Goal: Information Seeking & Learning: Find specific fact

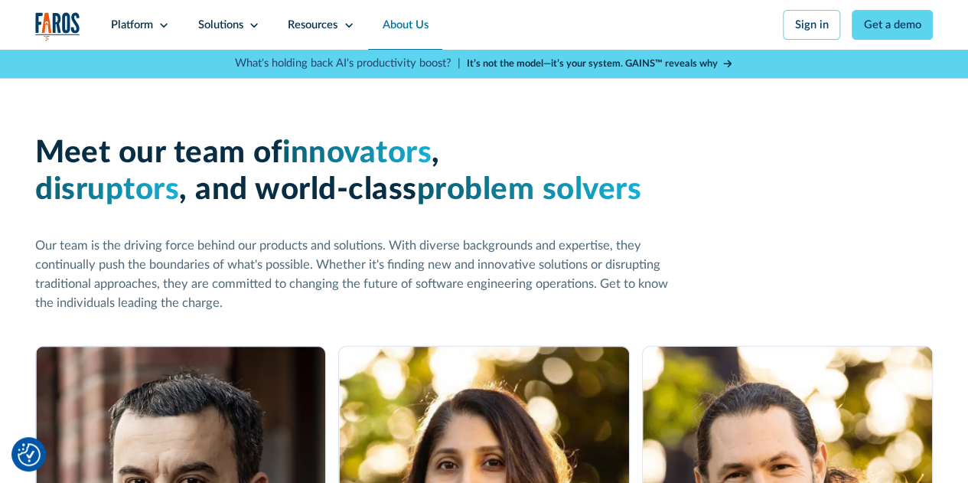
scroll to position [2259, 0]
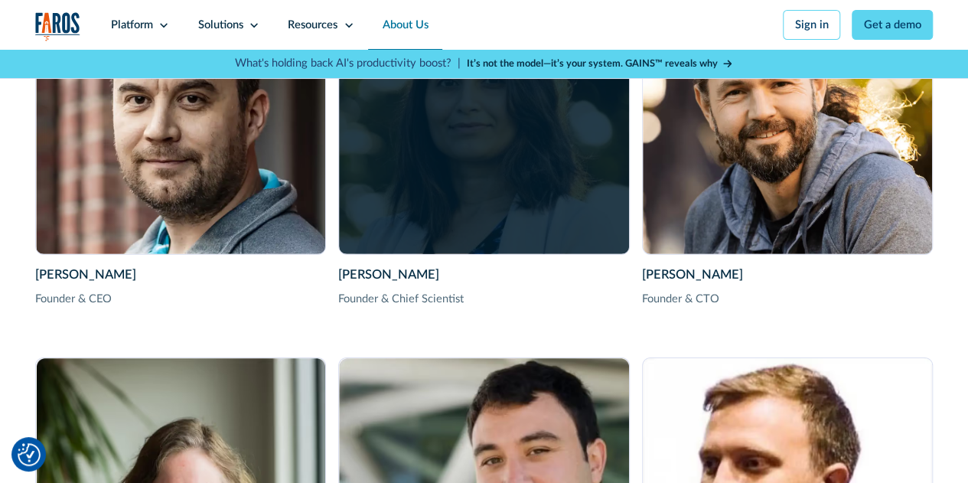
click at [453, 209] on div "[PERSON_NAME] Founder & Chief Scientist [PERSON_NAME] is the Co-founder of Faro…" at bounding box center [483, 108] width 289 height 289
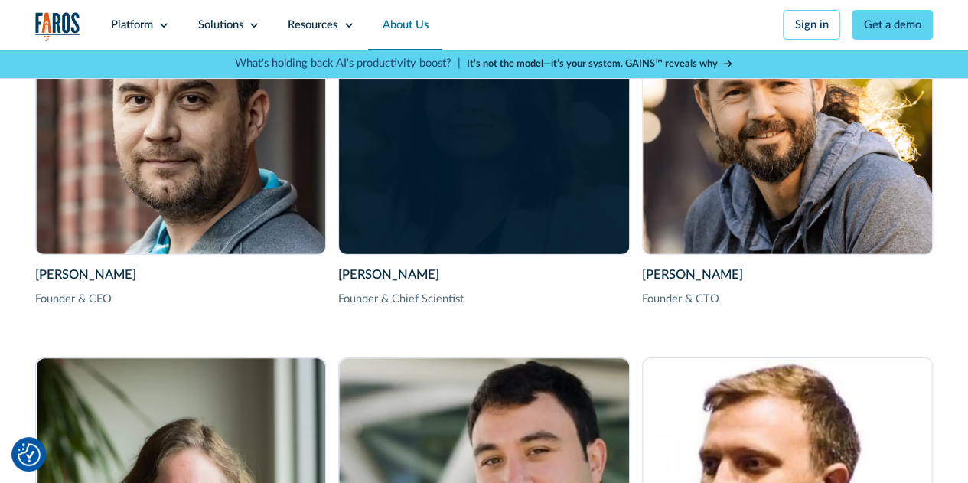
click at [445, 253] on div "[PERSON_NAME] Founder & Chief Scientist [PERSON_NAME] is the Co-founder of Faro…" at bounding box center [483, 108] width 289 height 289
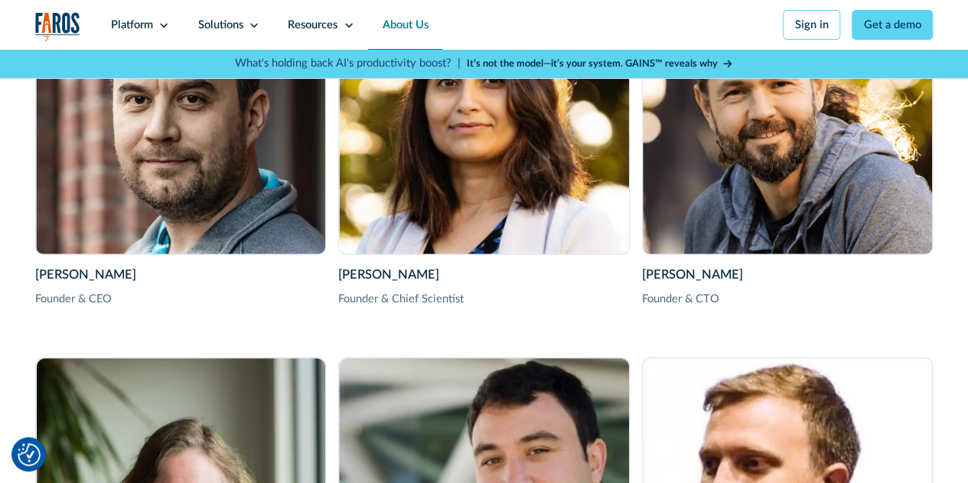
click at [383, 308] on div "Founder & Chief Scientist" at bounding box center [483, 299] width 291 height 17
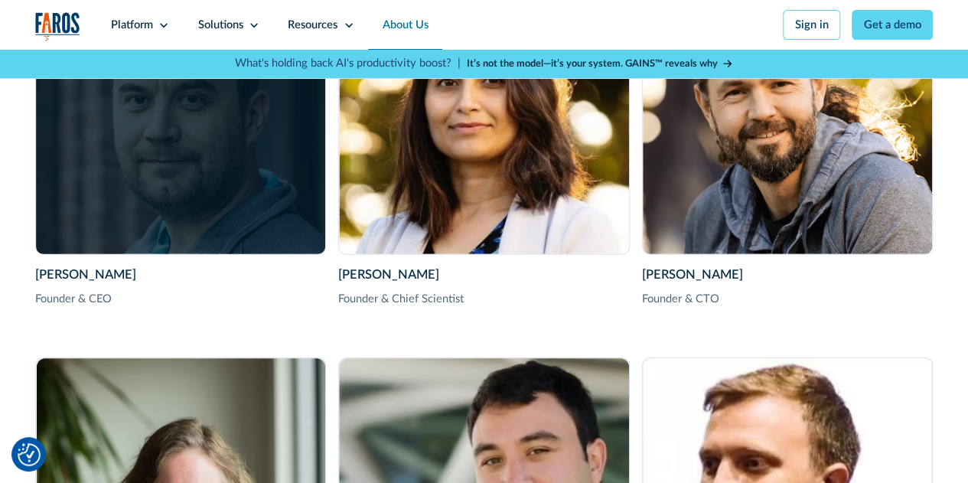
click at [167, 187] on div "[PERSON_NAME] Founder & CEO [PERSON_NAME] is the Co-founder & CEO of Faros AI. …" at bounding box center [180, 108] width 289 height 289
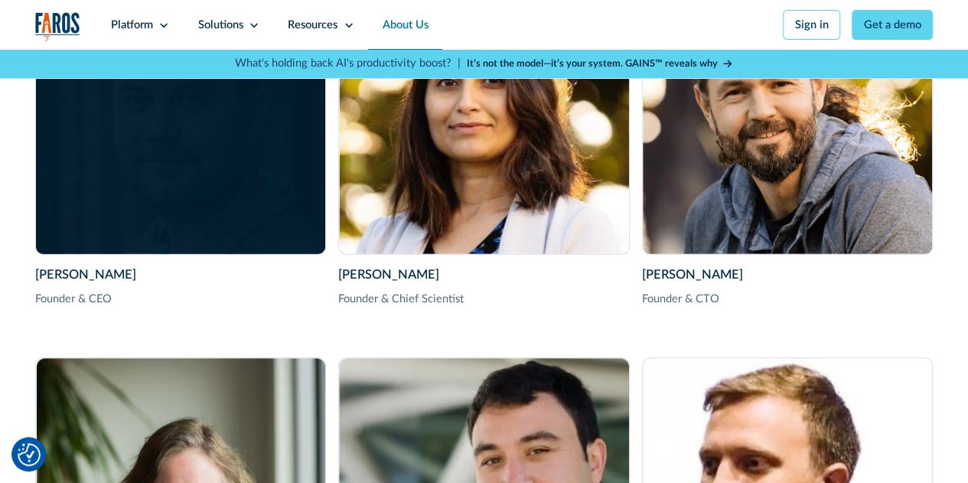
drag, startPoint x: 167, startPoint y: 187, endPoint x: 98, endPoint y: 247, distance: 91.6
click at [167, 187] on div "[PERSON_NAME] Founder & CEO [PERSON_NAME] is the Co-founder & CEO of Faros AI. …" at bounding box center [180, 108] width 289 height 289
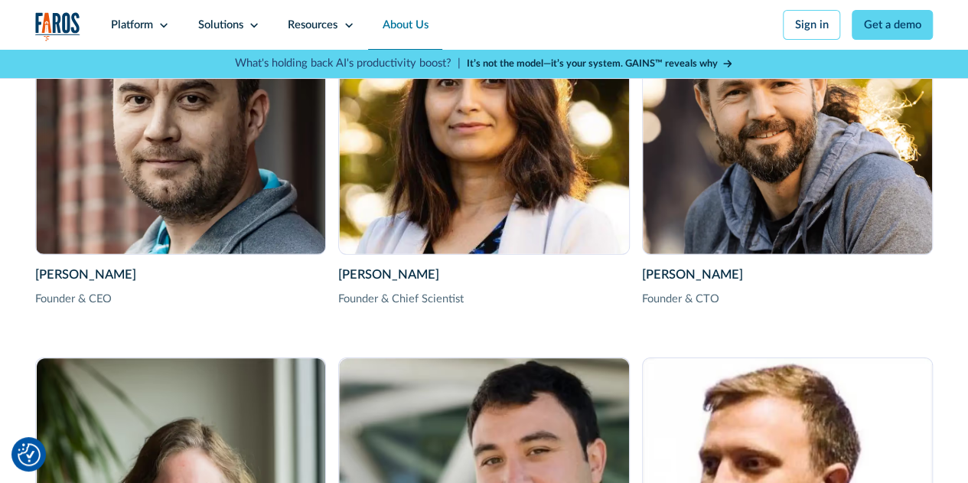
click at [51, 285] on div "[PERSON_NAME]" at bounding box center [180, 275] width 291 height 19
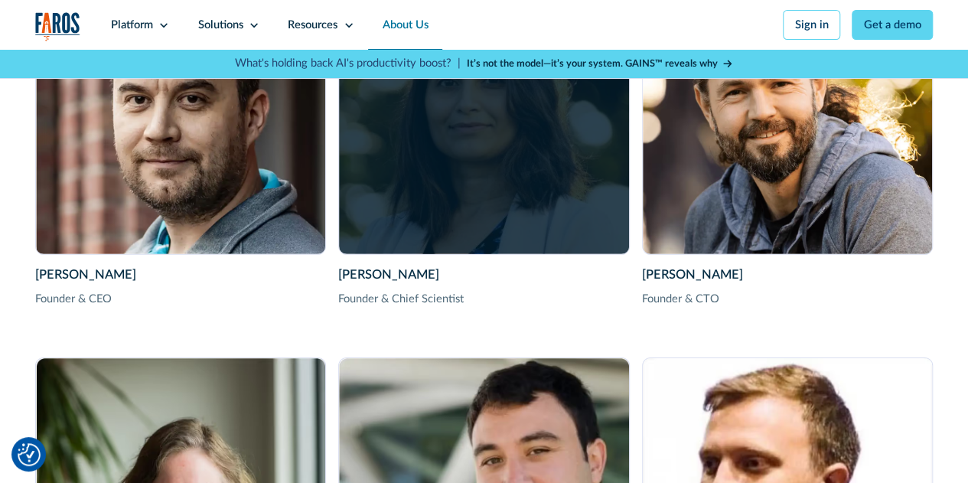
click at [464, 226] on div "[PERSON_NAME] Founder & Chief Scientist [PERSON_NAME] is the Co-founder of Faro…" at bounding box center [483, 108] width 289 height 289
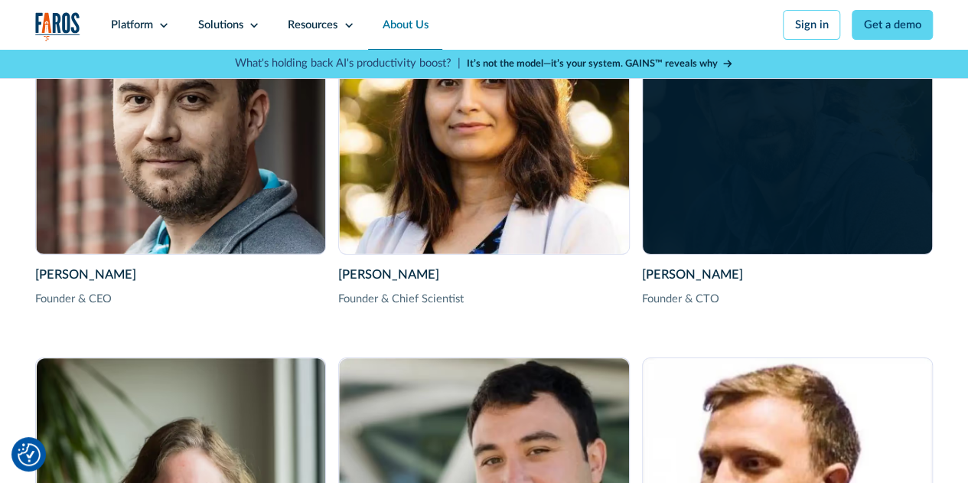
click at [877, 226] on div "[PERSON_NAME] Founder & CTO [PERSON_NAME] is the Co-founder & CTO of Faros AI. …" at bounding box center [787, 108] width 289 height 289
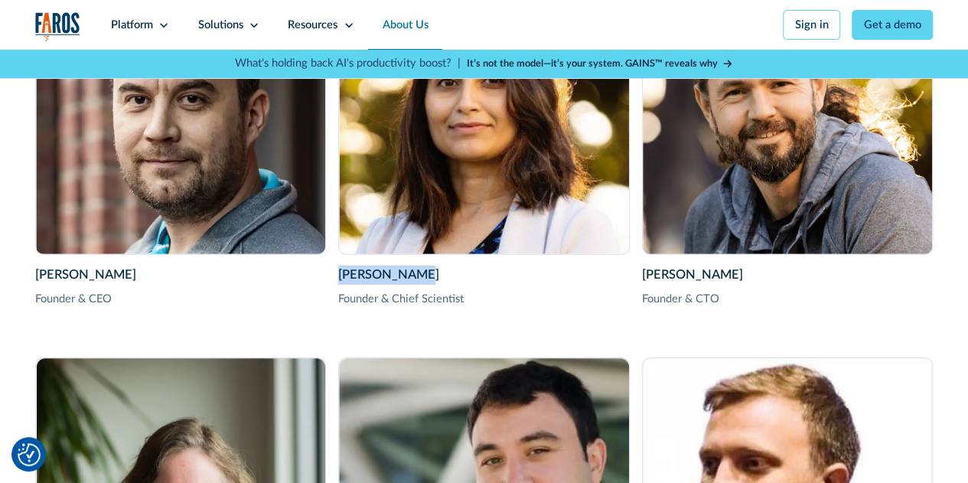
drag, startPoint x: 337, startPoint y: 292, endPoint x: 442, endPoint y: 298, distance: 105.7
click at [442, 285] on div "[PERSON_NAME]" at bounding box center [483, 275] width 291 height 19
copy div "[PERSON_NAME]"
drag, startPoint x: 754, startPoint y: 301, endPoint x: 644, endPoint y: 295, distance: 110.4
click at [644, 285] on div "[PERSON_NAME]" at bounding box center [787, 275] width 291 height 19
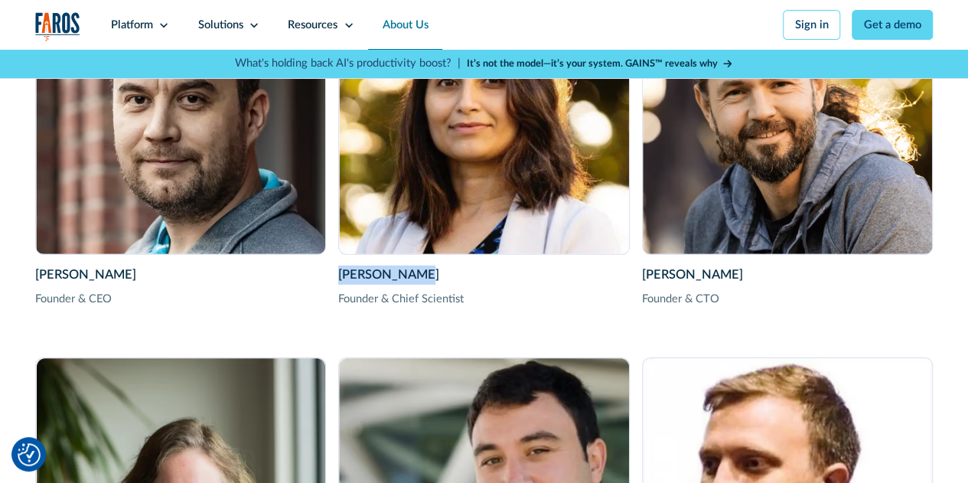
drag, startPoint x: 436, startPoint y: 290, endPoint x: 333, endPoint y: 288, distance: 103.3
copy div "[PERSON_NAME]"
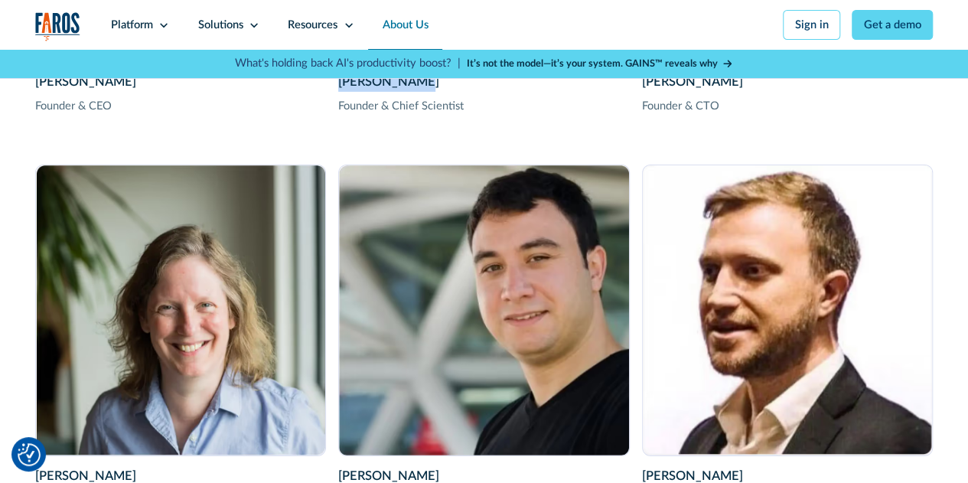
scroll to position [2182, 0]
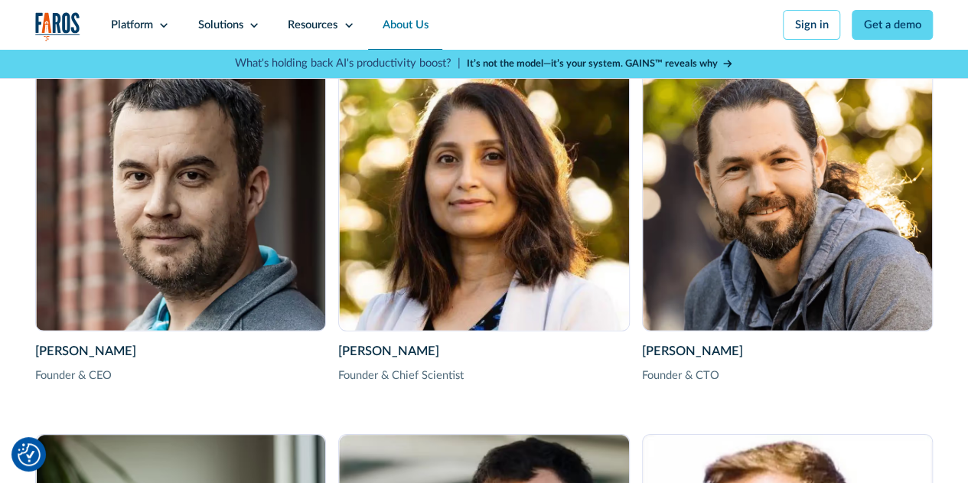
click at [380, 384] on div "Founder & Chief Scientist" at bounding box center [483, 375] width 291 height 17
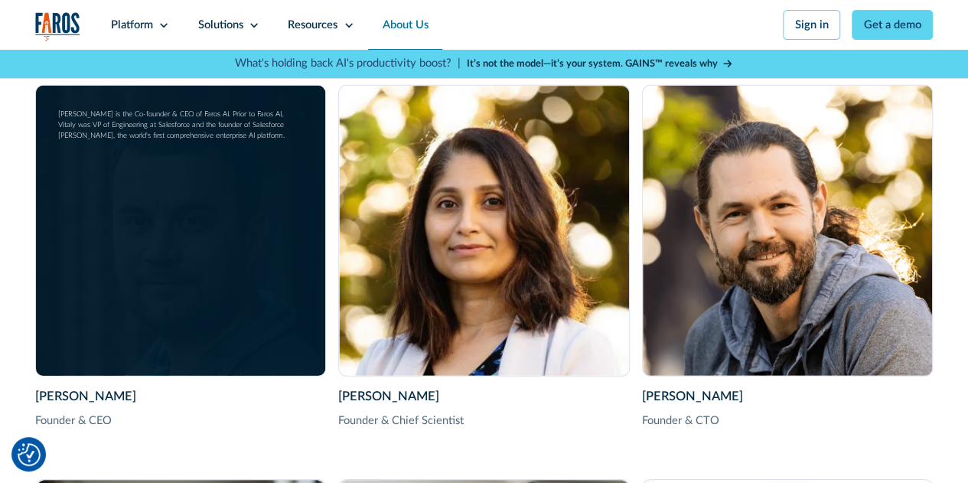
scroll to position [2106, 0]
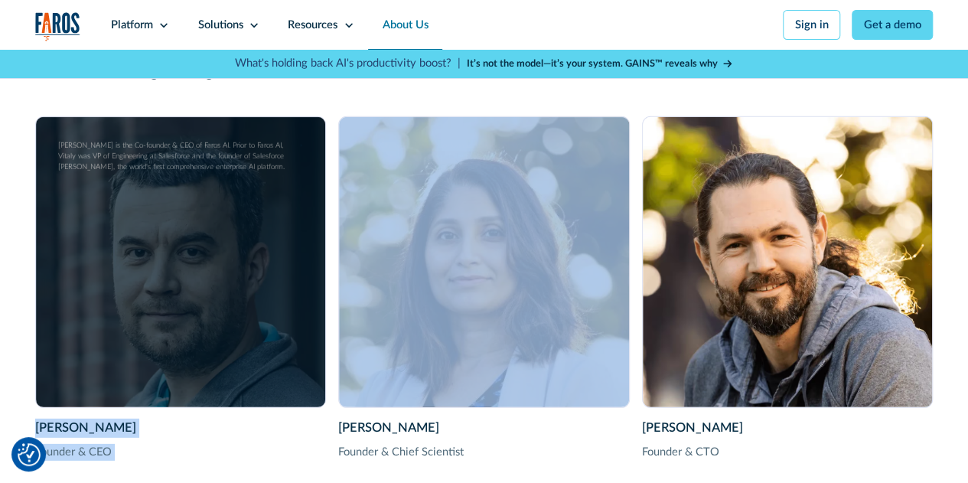
drag, startPoint x: 422, startPoint y: 178, endPoint x: 298, endPoint y: 158, distance: 124.8
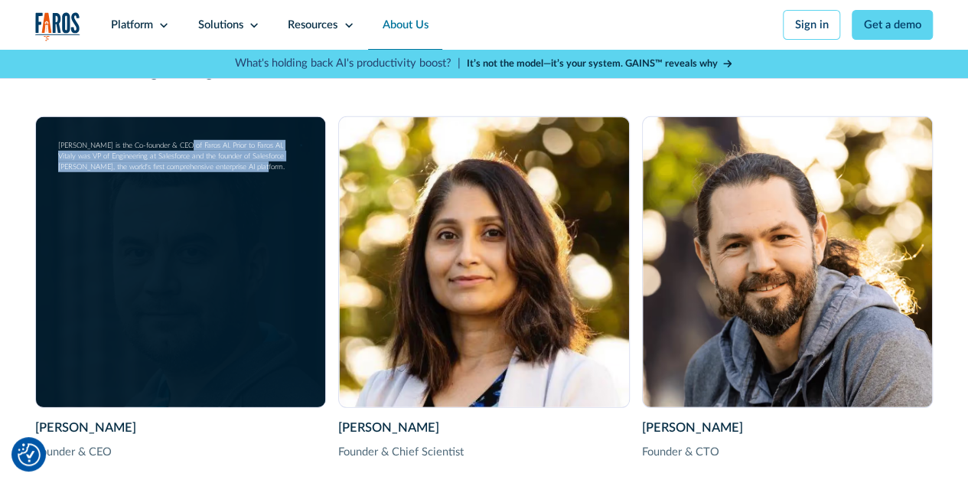
drag, startPoint x: 250, startPoint y: 211, endPoint x: 179, endPoint y: 165, distance: 84.7
click at [179, 165] on div "[PERSON_NAME] Founder & CEO [PERSON_NAME] is the Co-founder & CEO of Faros AI. …" at bounding box center [180, 261] width 289 height 289
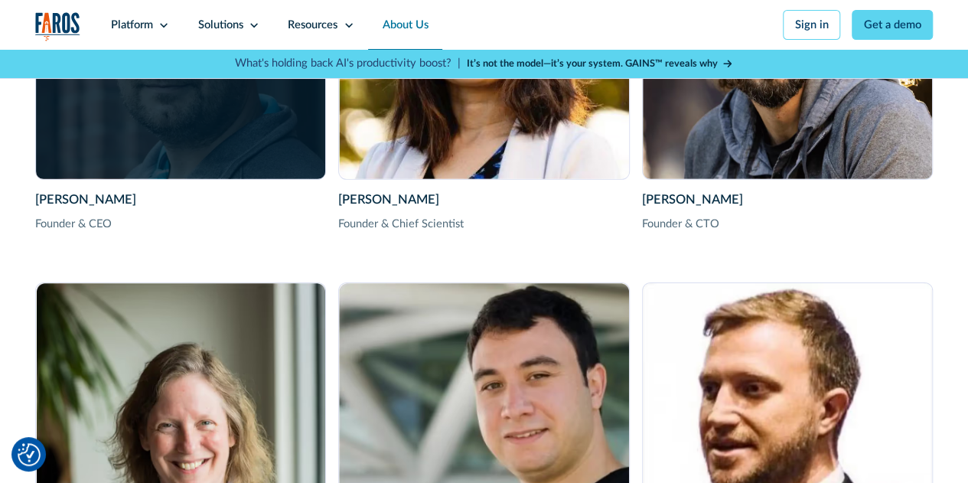
scroll to position [2335, 0]
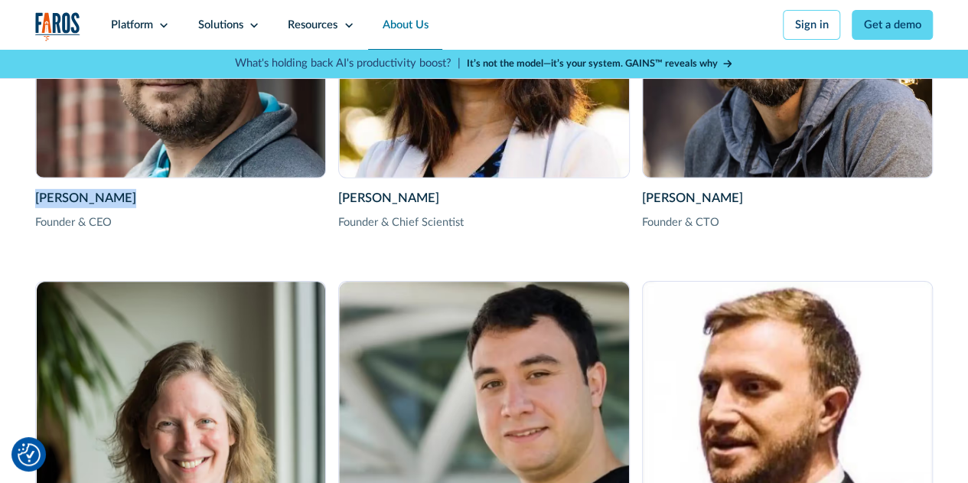
drag, startPoint x: 127, startPoint y: 215, endPoint x: 19, endPoint y: 217, distance: 107.9
click at [19, 217] on div "Meet our team of innovators , disruptors , and world-class problem solvers Our …" at bounding box center [484, 364] width 968 height 1512
copy div "[PERSON_NAME]"
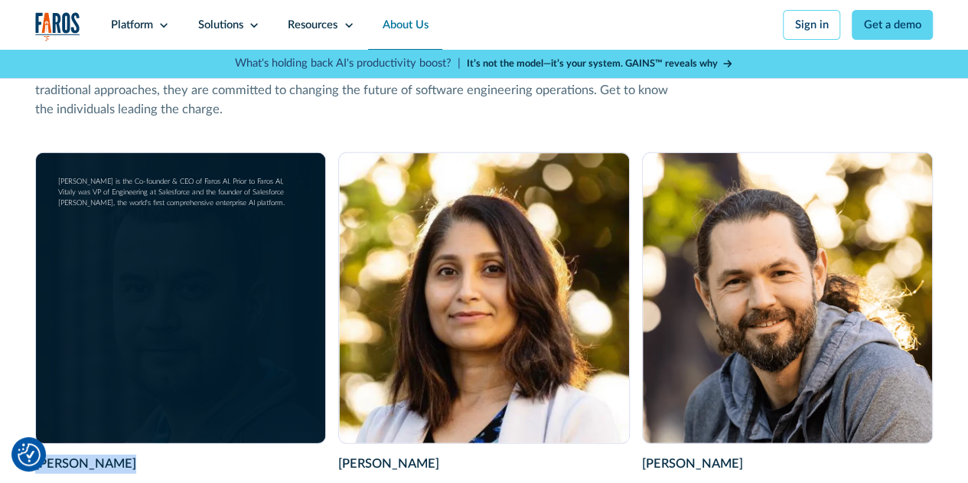
scroll to position [2029, 0]
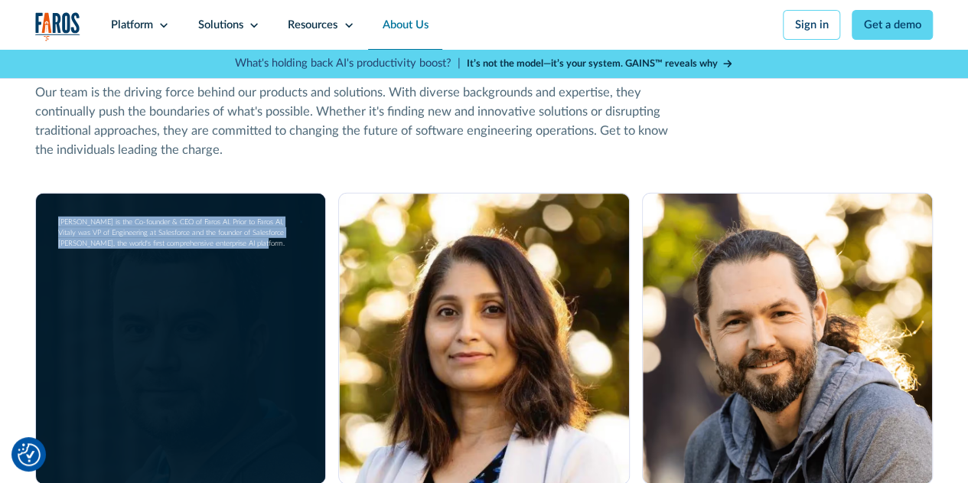
drag, startPoint x: 240, startPoint y: 265, endPoint x: 51, endPoint y: 239, distance: 191.4
click at [51, 243] on div "[PERSON_NAME] Founder & CEO [PERSON_NAME] is the Co-founder & CEO of Faros AI. …" at bounding box center [180, 338] width 289 height 289
copy div "[PERSON_NAME] is the Co-founder & CEO of Faros AI. Prior to Faros AI, Vitaly wa…"
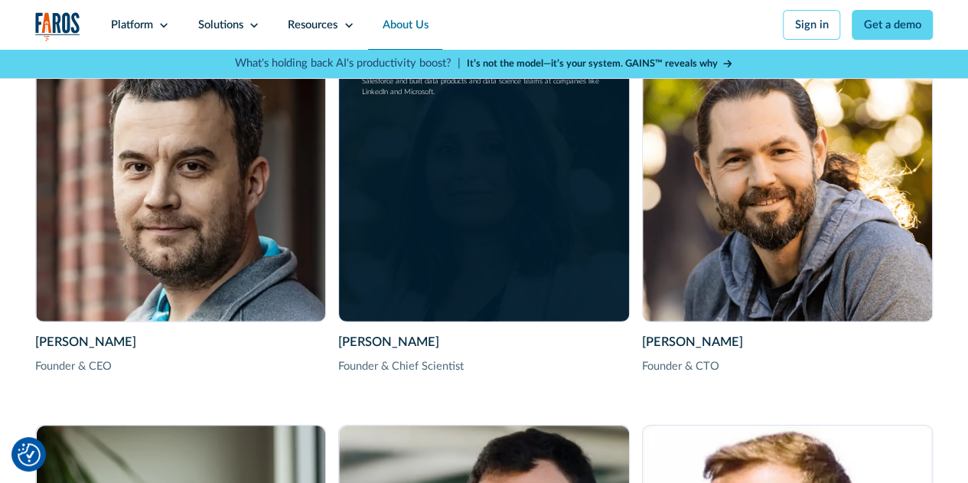
scroll to position [2259, 0]
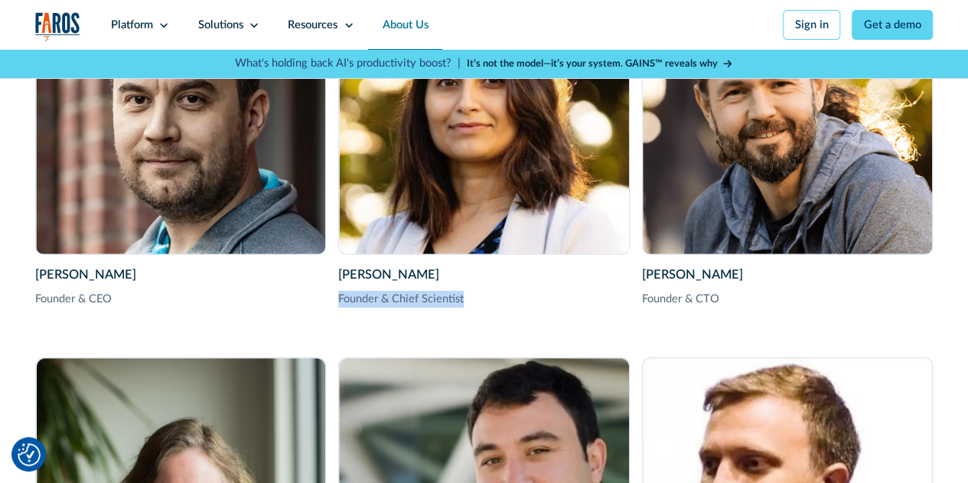
drag, startPoint x: 472, startPoint y: 325, endPoint x: 335, endPoint y: 317, distance: 137.2
copy div "Founder & Chief Scientist"
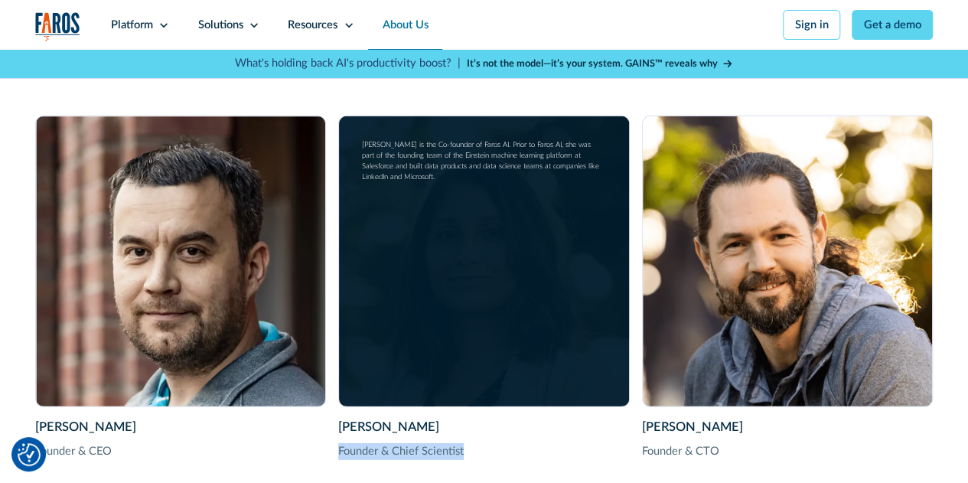
scroll to position [2106, 0]
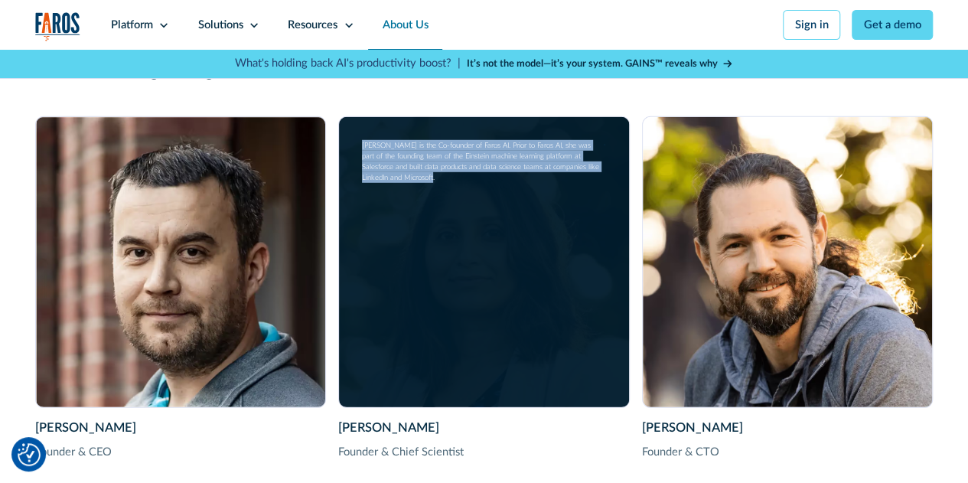
drag, startPoint x: 424, startPoint y: 201, endPoint x: 351, endPoint y: 160, distance: 83.6
click at [351, 160] on div "[PERSON_NAME] Founder & Chief Scientist [PERSON_NAME] is the Co-founder of Faro…" at bounding box center [483, 261] width 289 height 289
copy div "[PERSON_NAME] is the Co-founder of Faros AI. Prior to Faros AI, she was part of…"
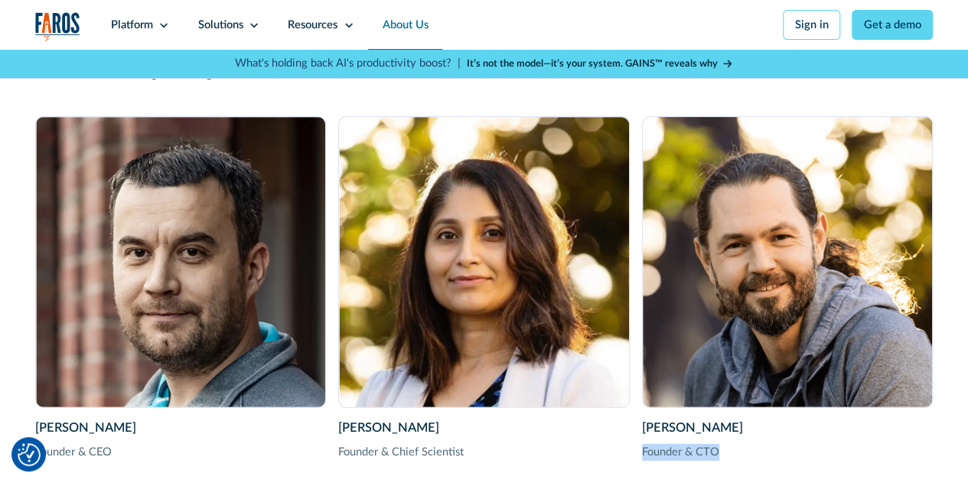
drag, startPoint x: 731, startPoint y: 466, endPoint x: 642, endPoint y: 468, distance: 89.5
copy div "Founder & CTO"
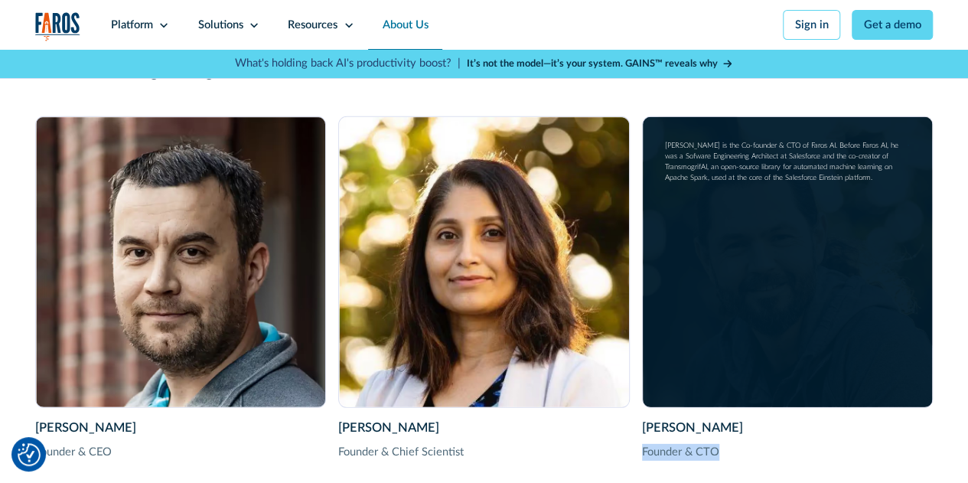
drag, startPoint x: 886, startPoint y: 194, endPoint x: 660, endPoint y: 151, distance: 230.5
click at [660, 151] on div "[PERSON_NAME] Founder & CTO [PERSON_NAME] is the Co-founder & CTO of Faros AI. …" at bounding box center [787, 261] width 289 height 289
copy div "[PERSON_NAME] is the Co-founder & CTO of Faros AI. Before Faros AI, he was a So…"
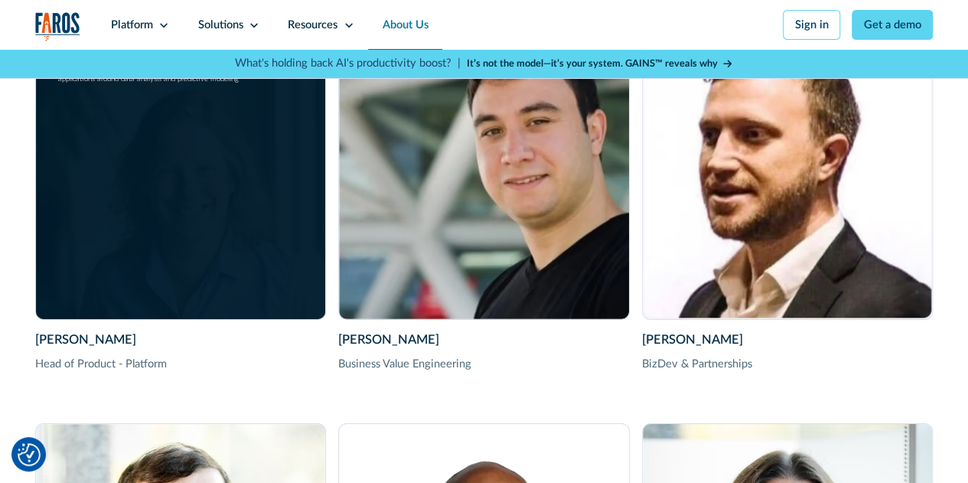
scroll to position [2565, 0]
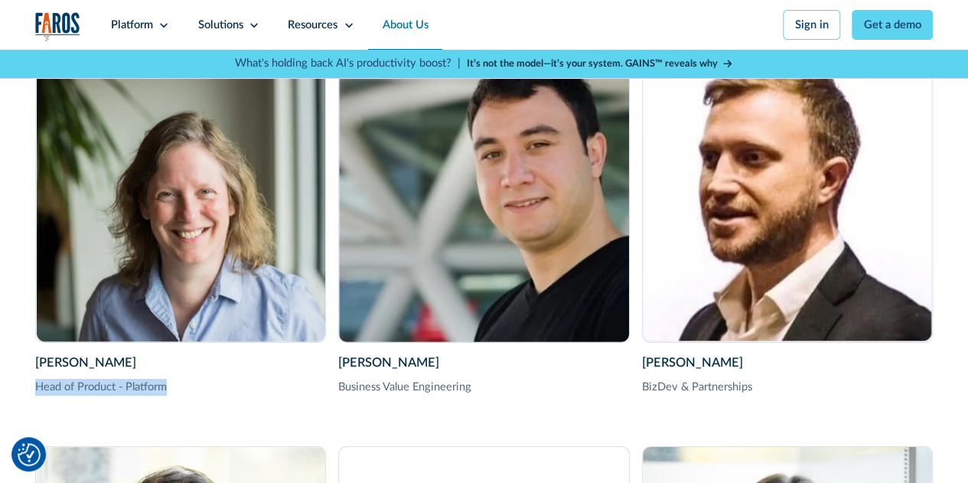
drag, startPoint x: 173, startPoint y: 410, endPoint x: 29, endPoint y: 414, distance: 143.9
click at [29, 414] on div "Meet our team of innovators , disruptors , and world-class problem solvers Our …" at bounding box center [484, 135] width 968 height 1512
copy div "Head of Product - Platform"
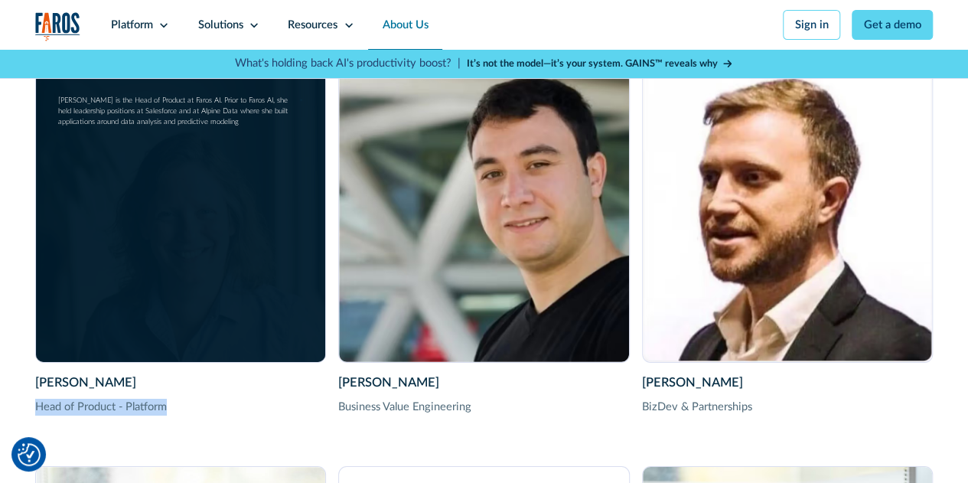
scroll to position [2641, 0]
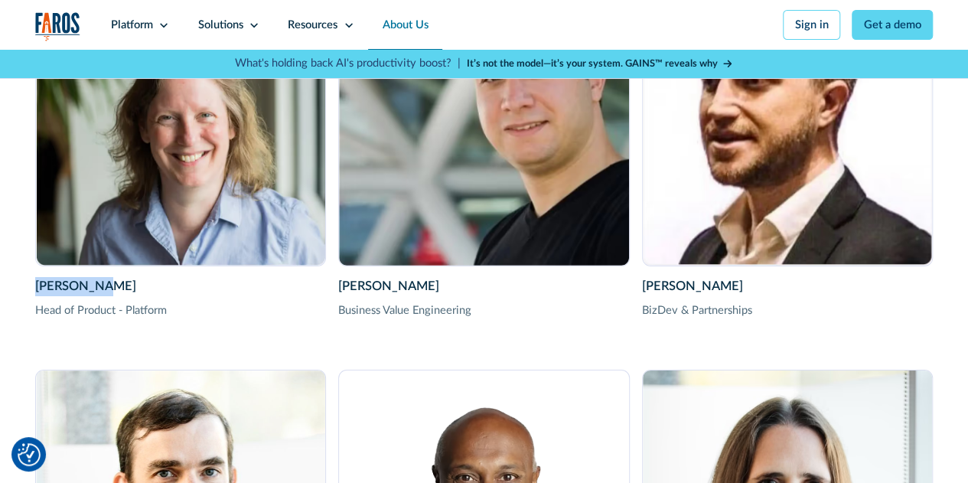
drag, startPoint x: 90, startPoint y: 310, endPoint x: 21, endPoint y: 305, distance: 69.1
click at [21, 305] on div "Meet our team of innovators , disruptors , and world-class problem solvers Our …" at bounding box center [484, 58] width 968 height 1512
copy div "[PERSON_NAME]"
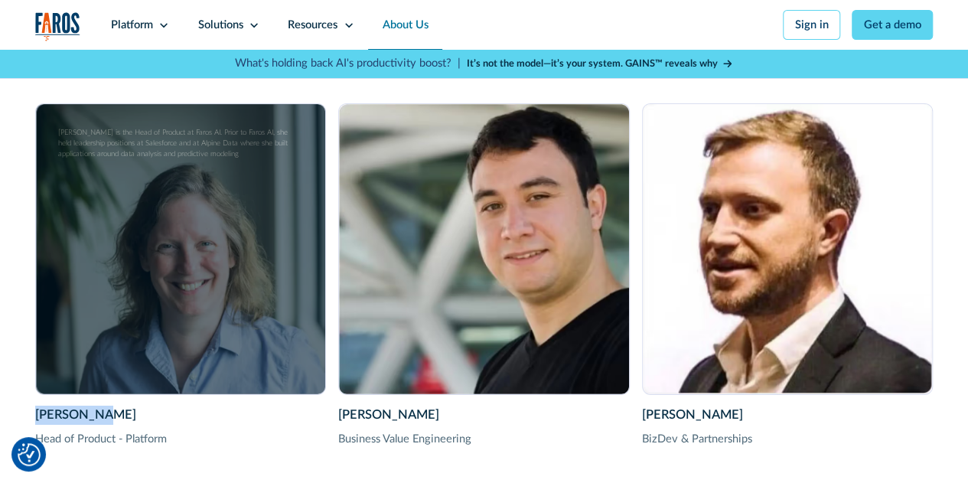
scroll to position [2488, 0]
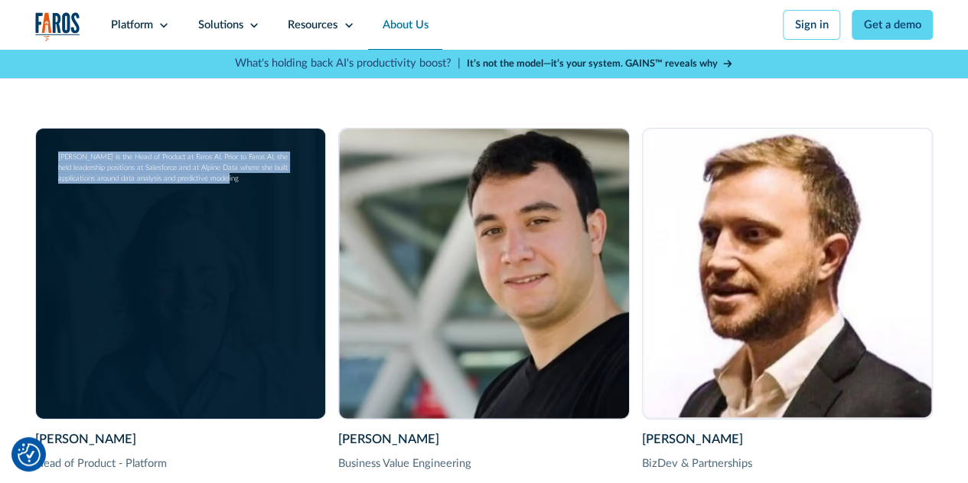
drag, startPoint x: 238, startPoint y: 207, endPoint x: 54, endPoint y: 176, distance: 187.1
click at [54, 176] on div "[PERSON_NAME] Head of Product - Platform [PERSON_NAME] is the Head of Product a…" at bounding box center [180, 273] width 289 height 289
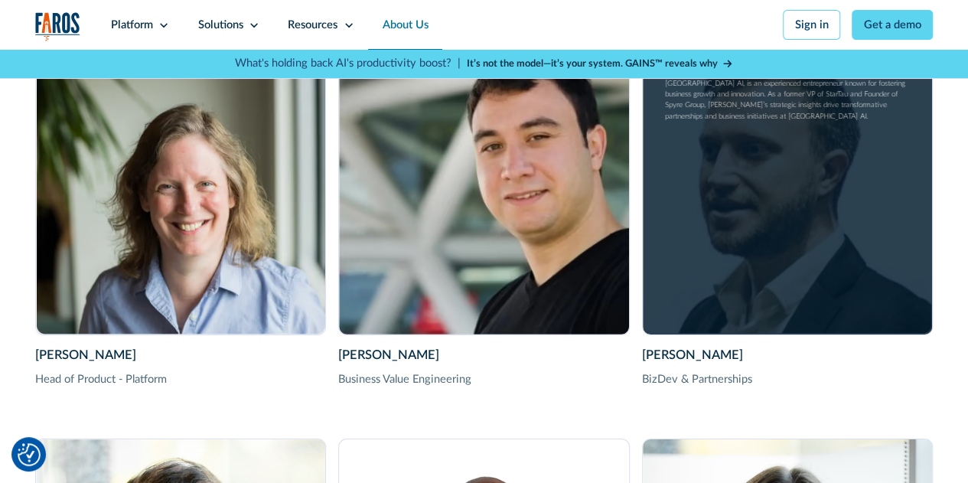
scroll to position [2641, 0]
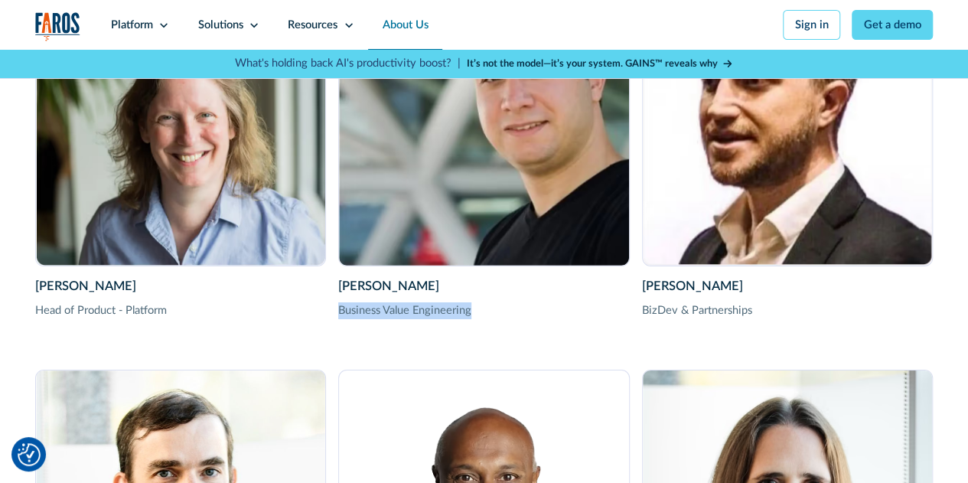
drag, startPoint x: 484, startPoint y: 325, endPoint x: 336, endPoint y: 333, distance: 148.6
click at [336, 333] on div "[PERSON_NAME] Founder & CEO [PERSON_NAME] is the Co-founder & CEO of Faros AI. …" at bounding box center [484, 147] width 898 height 1132
drag, startPoint x: 433, startPoint y: 315, endPoint x: 335, endPoint y: 305, distance: 98.4
click at [335, 305] on div "[PERSON_NAME] Founder & CEO [PERSON_NAME] is the Co-founder & CEO of Faros AI. …" at bounding box center [484, 147] width 898 height 1132
drag, startPoint x: 479, startPoint y: 331, endPoint x: 338, endPoint y: 331, distance: 140.8
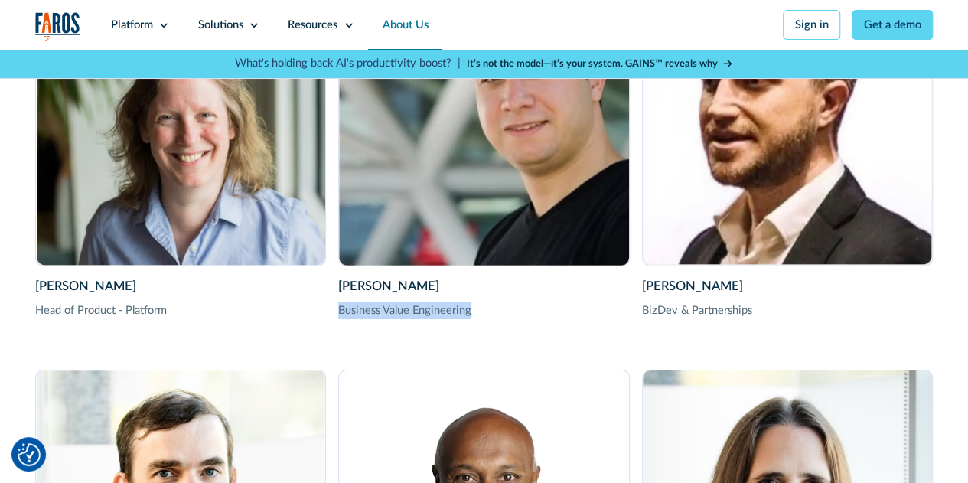
click at [338, 319] on div "Business Value Engineering" at bounding box center [483, 310] width 291 height 17
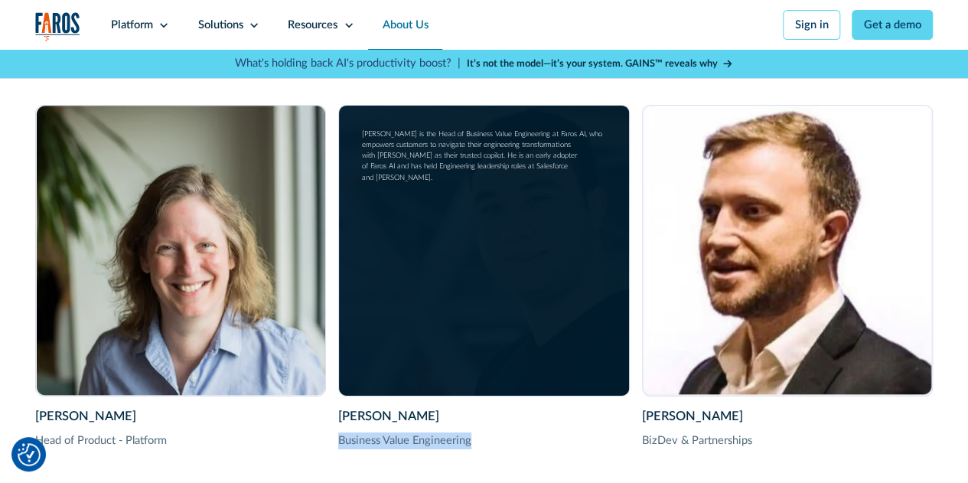
scroll to position [2488, 0]
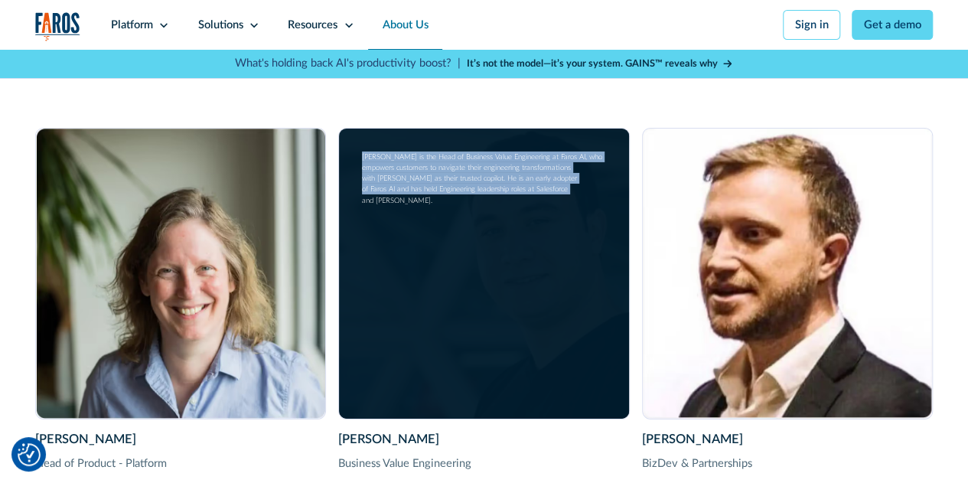
drag, startPoint x: 529, startPoint y: 213, endPoint x: 347, endPoint y: 171, distance: 186.9
click at [347, 171] on div "[PERSON_NAME] Business Value Engineering [PERSON_NAME] is the Head of Business …" at bounding box center [483, 273] width 289 height 289
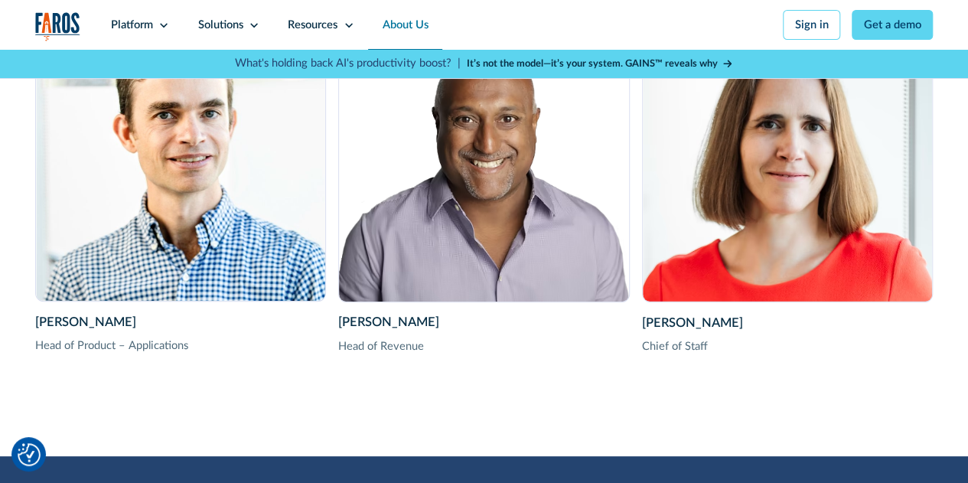
scroll to position [2947, 0]
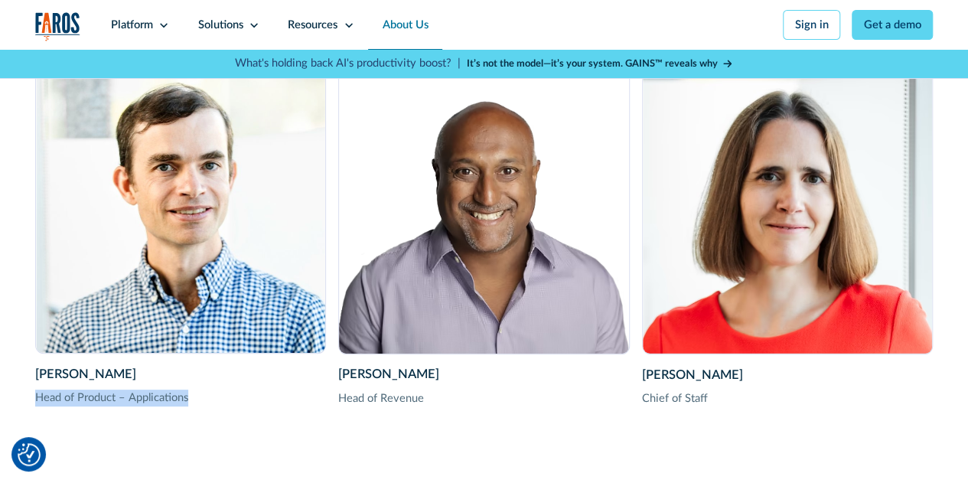
drag, startPoint x: 190, startPoint y: 422, endPoint x: 0, endPoint y: 422, distance: 189.8
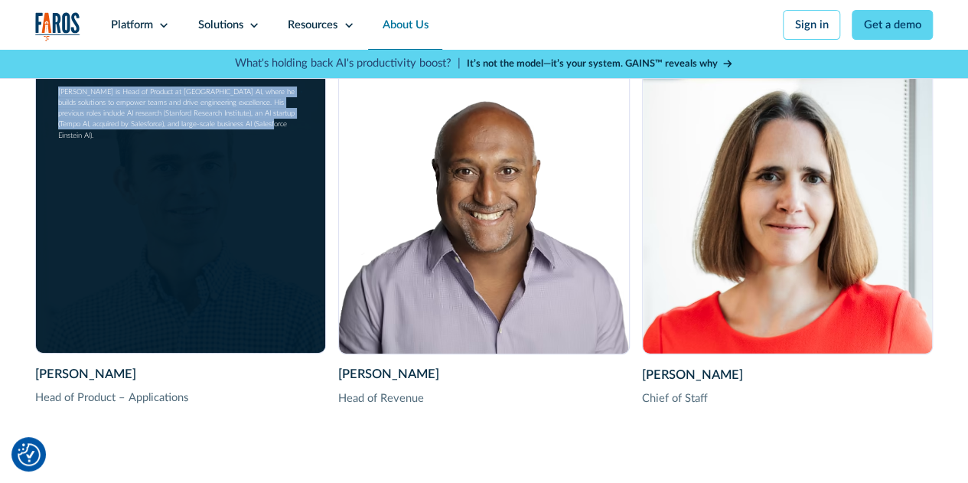
drag, startPoint x: 217, startPoint y: 154, endPoint x: 37, endPoint y: 117, distance: 184.3
click at [36, 117] on div "[PERSON_NAME] Head of Product – Applications [PERSON_NAME] is Head of Product a…" at bounding box center [180, 208] width 289 height 289
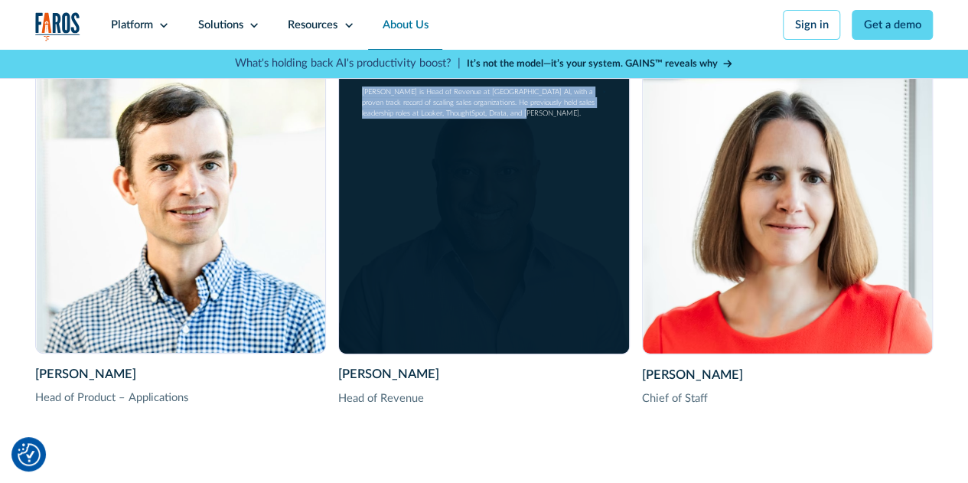
drag, startPoint x: 494, startPoint y: 139, endPoint x: 350, endPoint y: 109, distance: 146.3
click at [350, 109] on div "[PERSON_NAME] Head of Revenue [PERSON_NAME] is Head of Revenue at [GEOGRAPHIC_D…" at bounding box center [483, 208] width 289 height 289
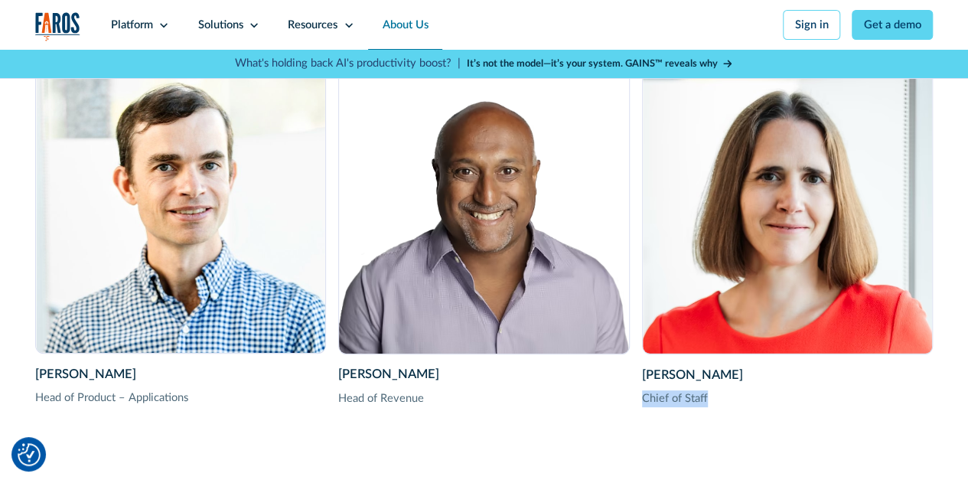
drag, startPoint x: 709, startPoint y: 429, endPoint x: 637, endPoint y: 423, distance: 72.9
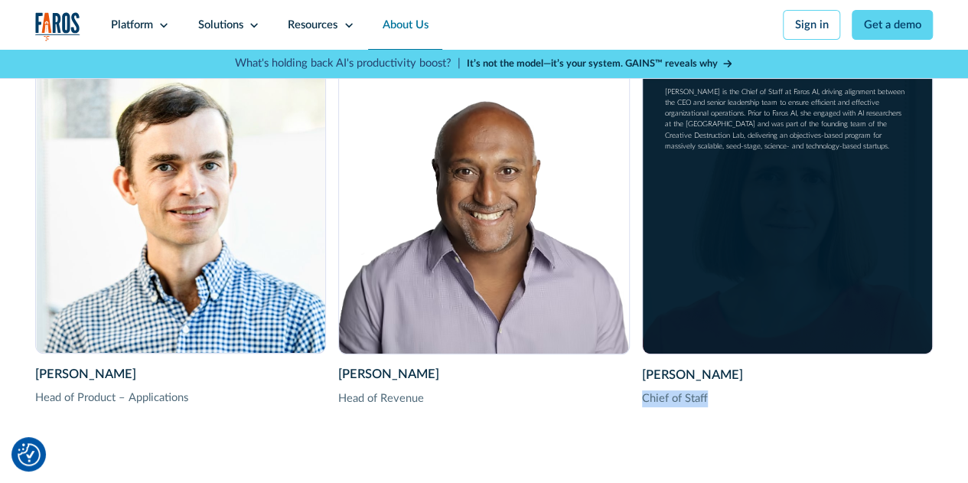
drag, startPoint x: 819, startPoint y: 112, endPoint x: 868, endPoint y: 170, distance: 75.9
click at [868, 152] on div "[PERSON_NAME] is the Chief of Staff at Faros AI, driving alignment between the …" at bounding box center [786, 118] width 243 height 65
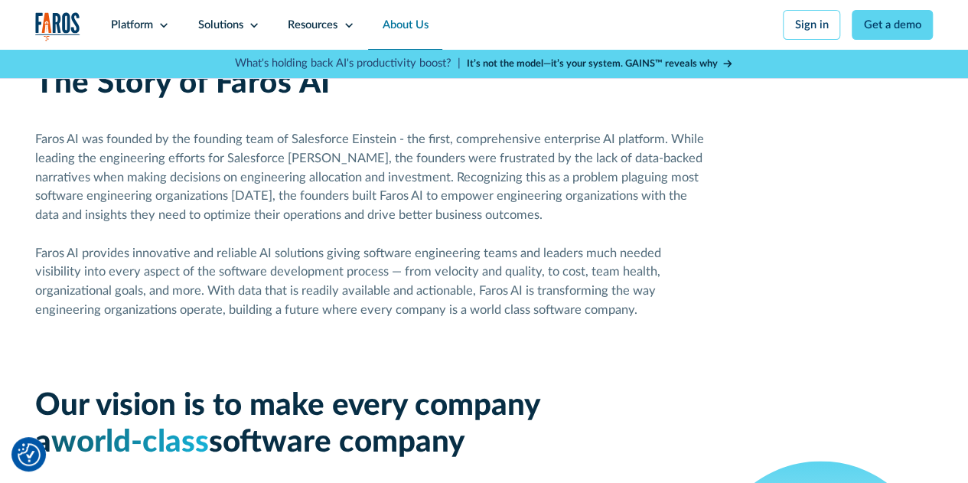
scroll to position [652, 0]
